Goal: Task Accomplishment & Management: Manage account settings

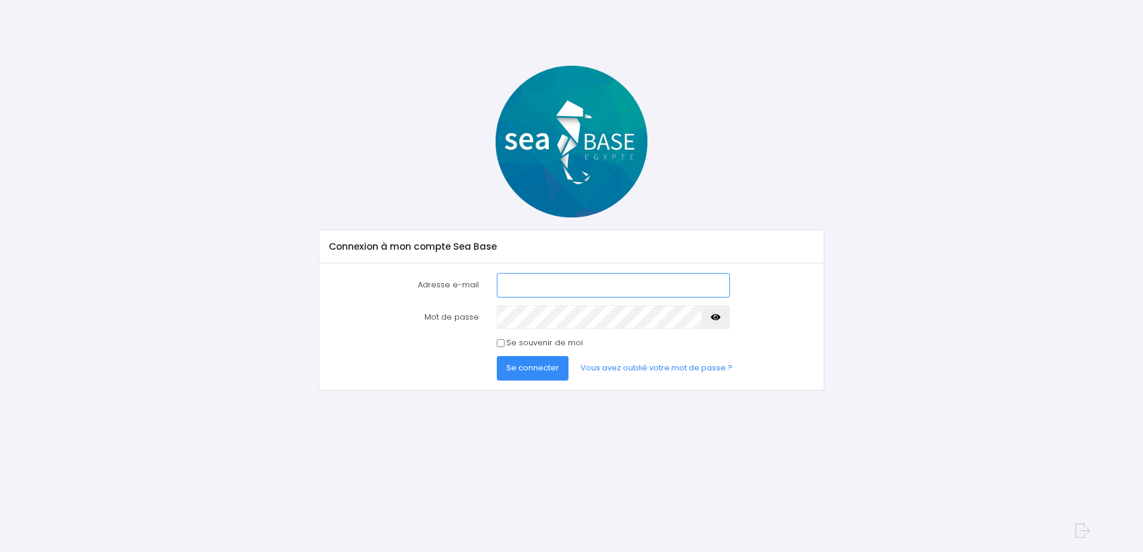
click at [534, 285] on input "Adresse e-mail" at bounding box center [613, 285] width 233 height 24
type input "[EMAIL_ADDRESS][DOMAIN_NAME]"
click at [497, 356] on button "Se connecter" at bounding box center [533, 368] width 72 height 24
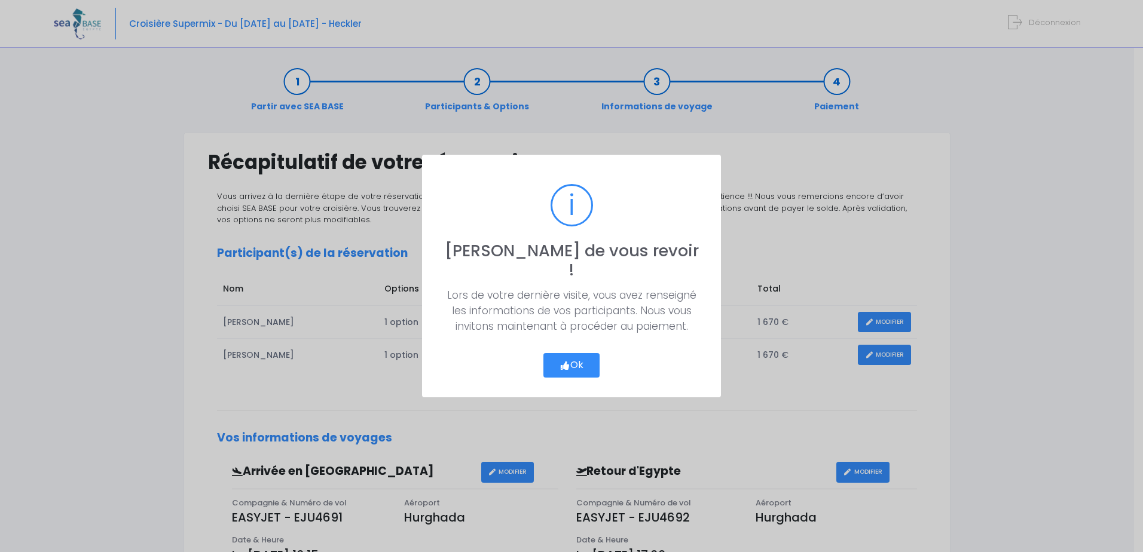
click at [574, 356] on button "Ok" at bounding box center [571, 365] width 56 height 25
